Goal: Transaction & Acquisition: Download file/media

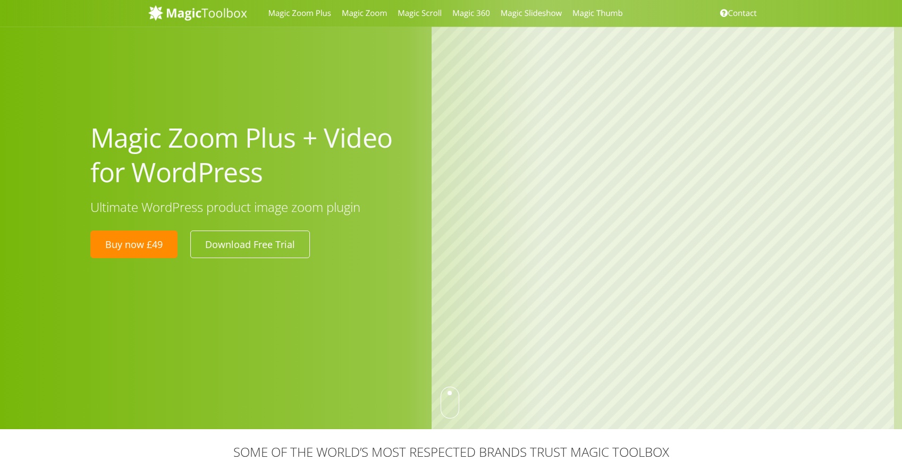
click at [364, 144] on h1 "Magic Zoom Plus + Video for WordPress" at bounding box center [253, 155] width 326 height 69
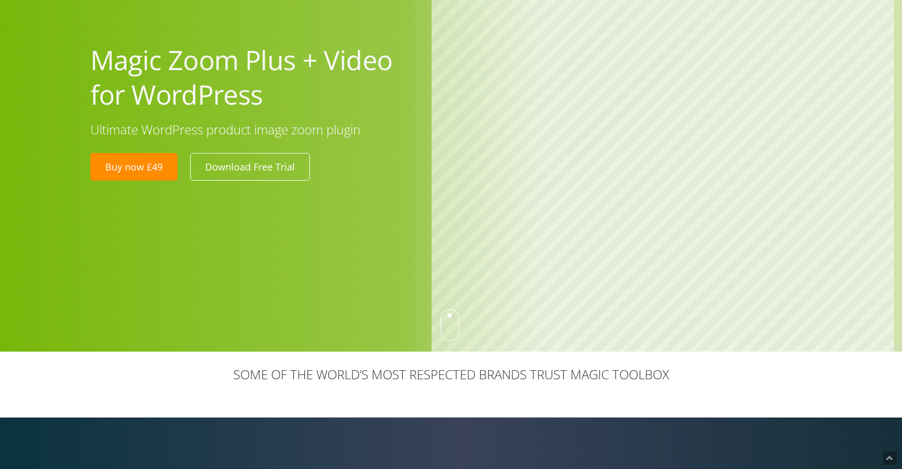
scroll to position [78, 0]
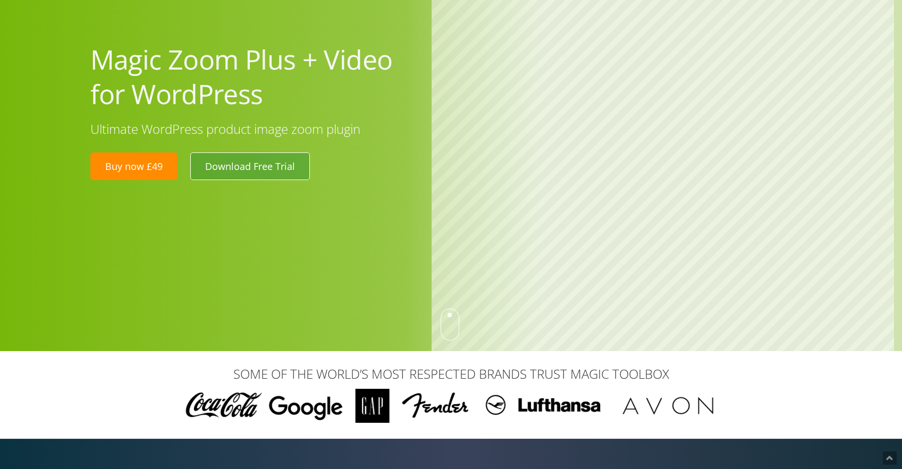
click at [238, 165] on link "Download Free Trial" at bounding box center [250, 166] width 120 height 28
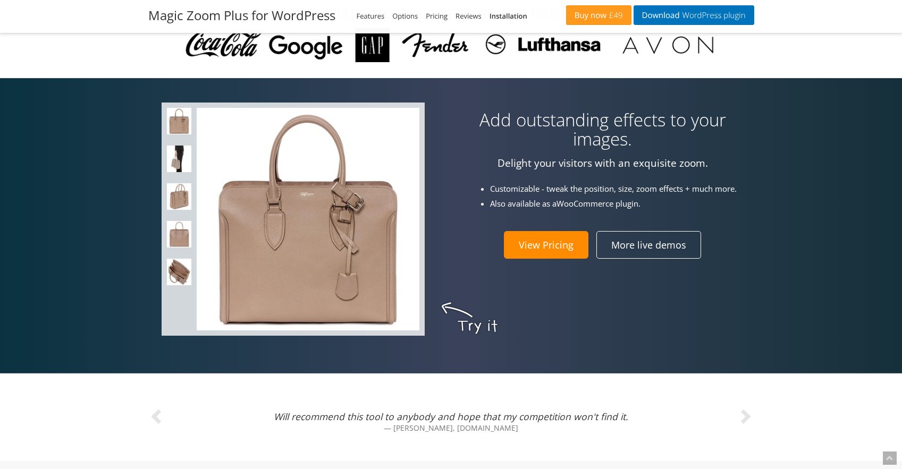
scroll to position [479, 0]
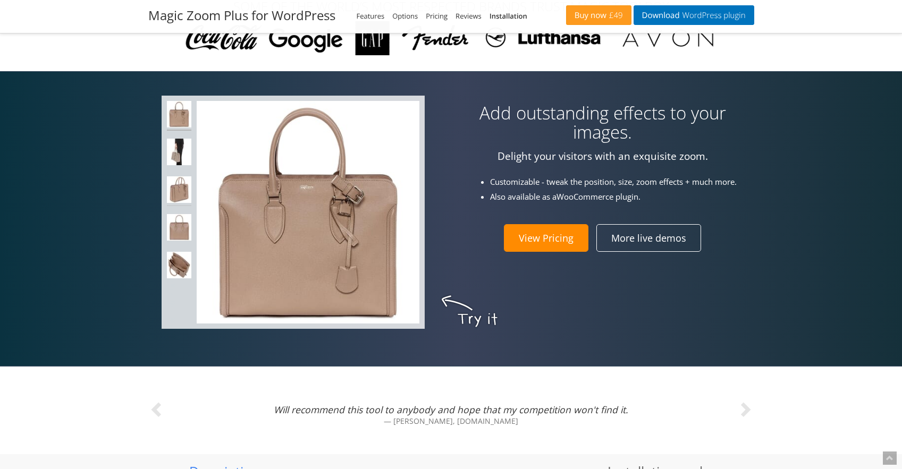
click at [183, 189] on img at bounding box center [179, 191] width 25 height 30
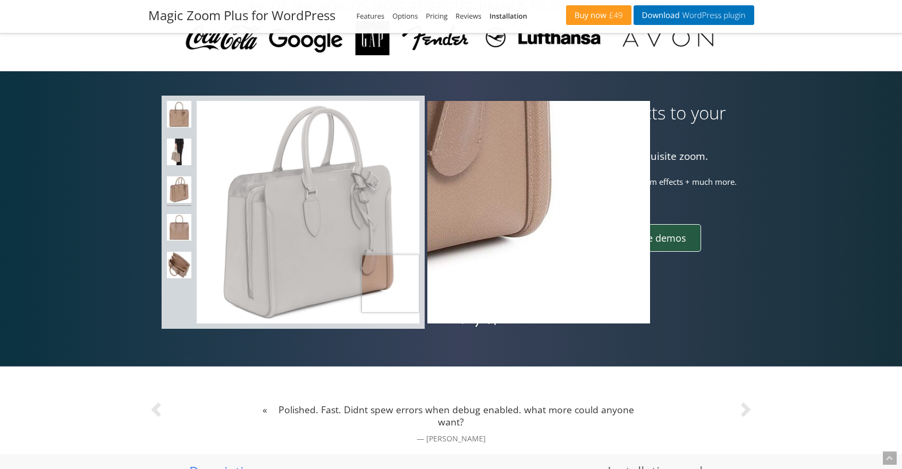
click at [690, 244] on link "More live demos" at bounding box center [648, 238] width 105 height 28
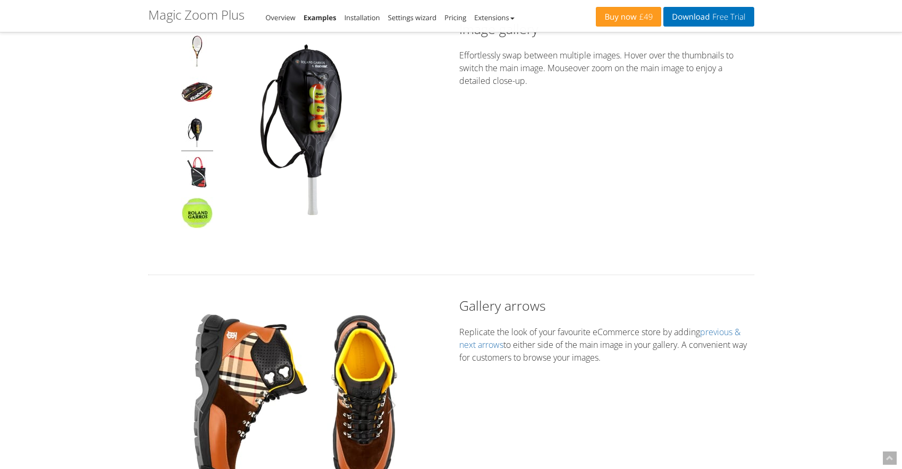
scroll to position [345, 0]
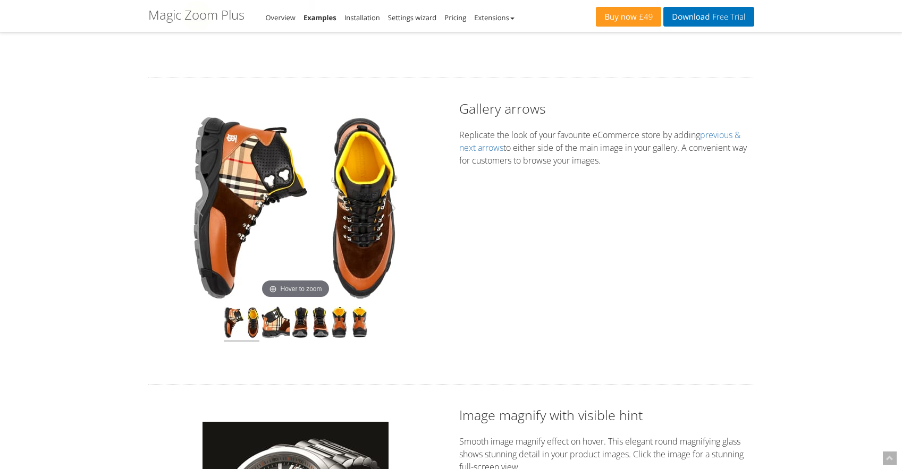
click at [233, 332] on img at bounding box center [242, 324] width 36 height 35
click at [277, 331] on img at bounding box center [275, 324] width 28 height 35
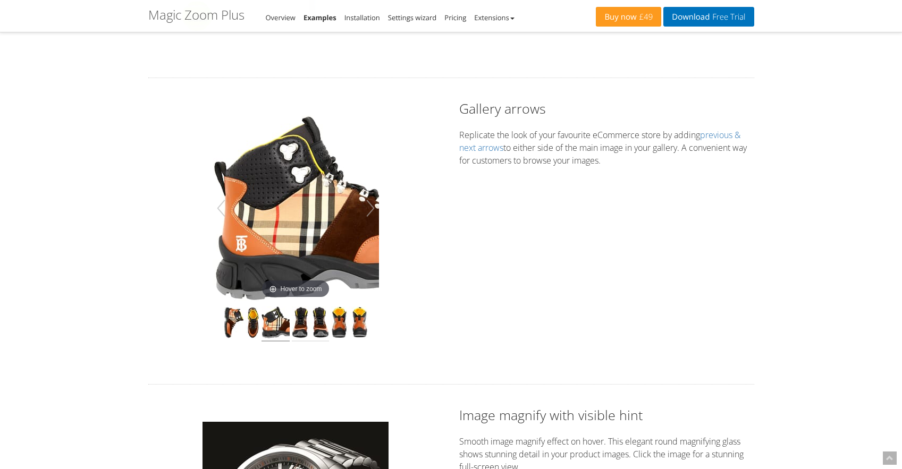
click at [301, 329] on img at bounding box center [310, 324] width 37 height 35
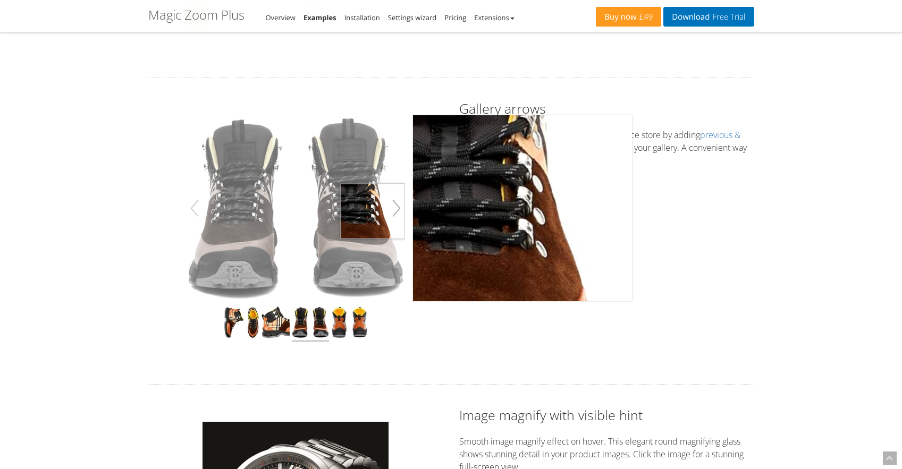
click at [398, 211] on button "button" at bounding box center [396, 208] width 17 height 30
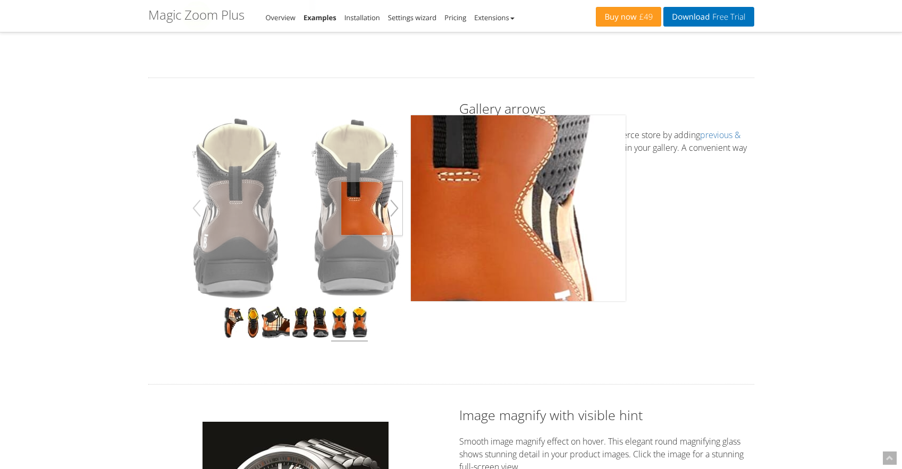
click at [395, 209] on button "button" at bounding box center [394, 208] width 17 height 30
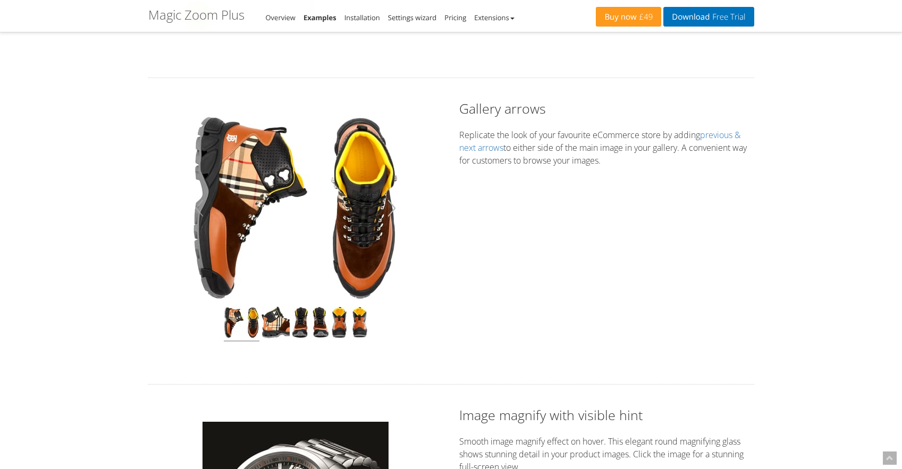
click at [395, 209] on button "button" at bounding box center [391, 208] width 17 height 30
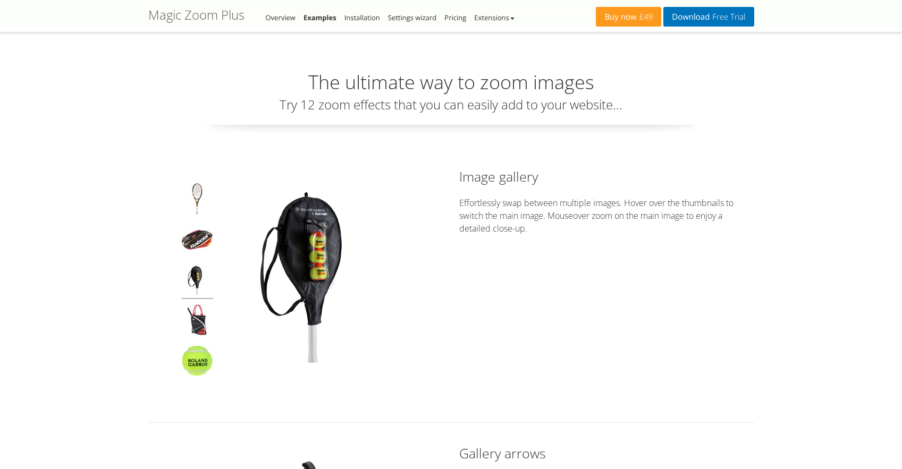
scroll to position [0, 0]
